Goal: Information Seeking & Learning: Learn about a topic

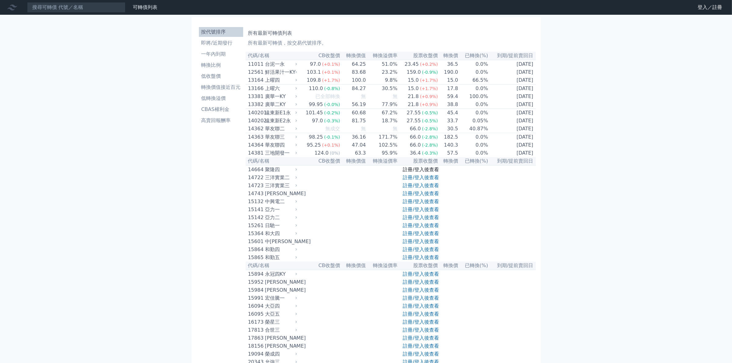
click at [407, 172] on link "註冊/登入後查看" at bounding box center [421, 170] width 36 height 6
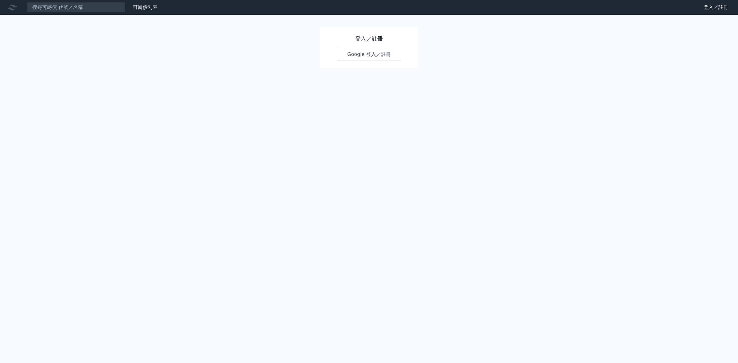
click at [361, 56] on link "Google 登入／註冊" at bounding box center [369, 54] width 64 height 13
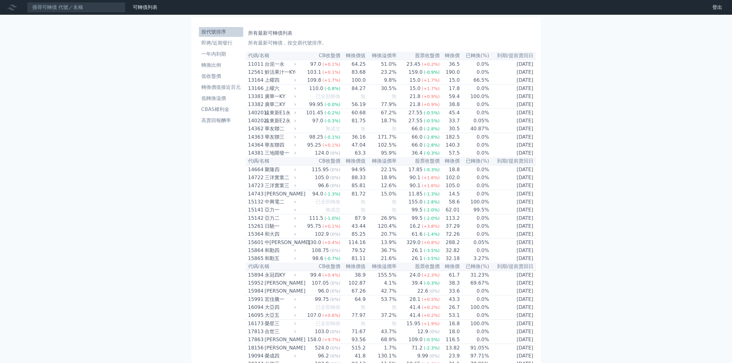
click at [216, 99] on li "低轉換溢價" at bounding box center [221, 98] width 44 height 7
click at [222, 121] on li "高賣回報酬率" at bounding box center [221, 120] width 44 height 7
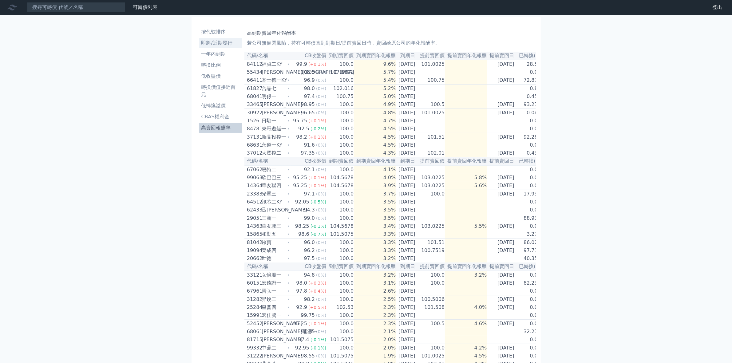
click at [222, 43] on li "即將/近期發行" at bounding box center [220, 42] width 43 height 7
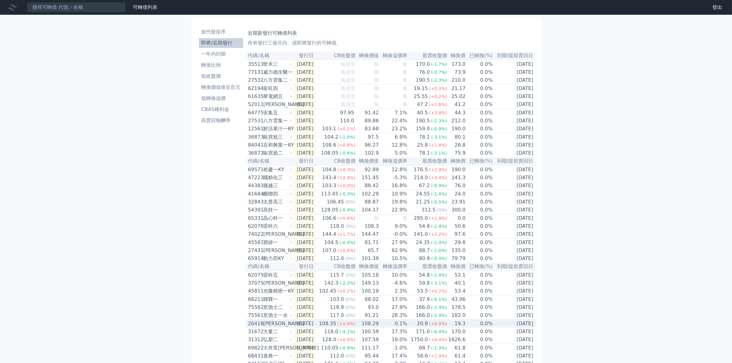
scroll to position [77, 0]
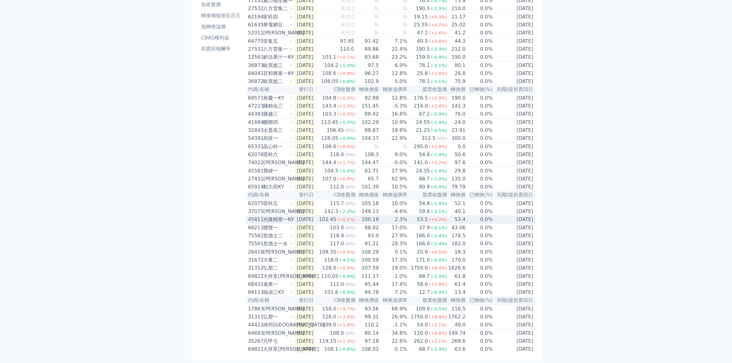
click at [378, 224] on td "100.19" at bounding box center [367, 219] width 23 height 8
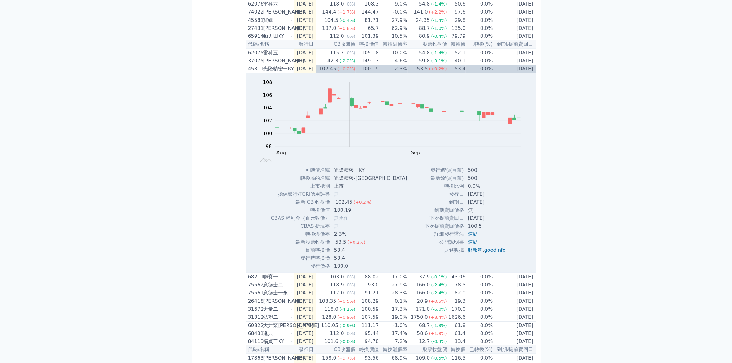
scroll to position [299, 0]
